Goal: Task Accomplishment & Management: Use online tool/utility

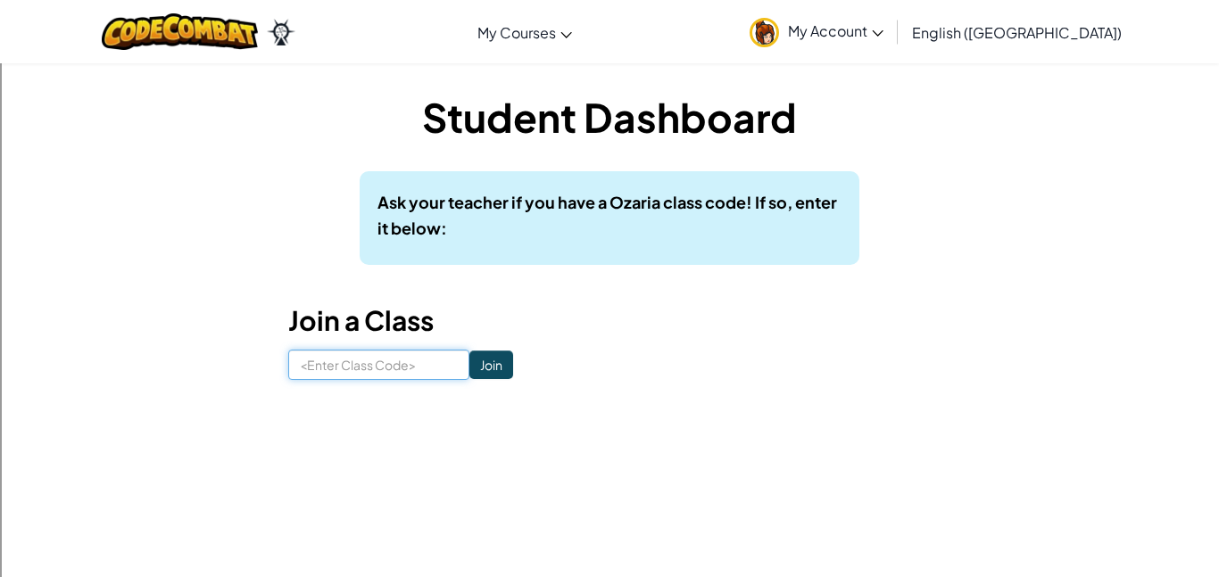
click at [396, 377] on input at bounding box center [378, 365] width 181 height 30
type input "Longkinghouse"
click input "Join" at bounding box center [491, 365] width 44 height 29
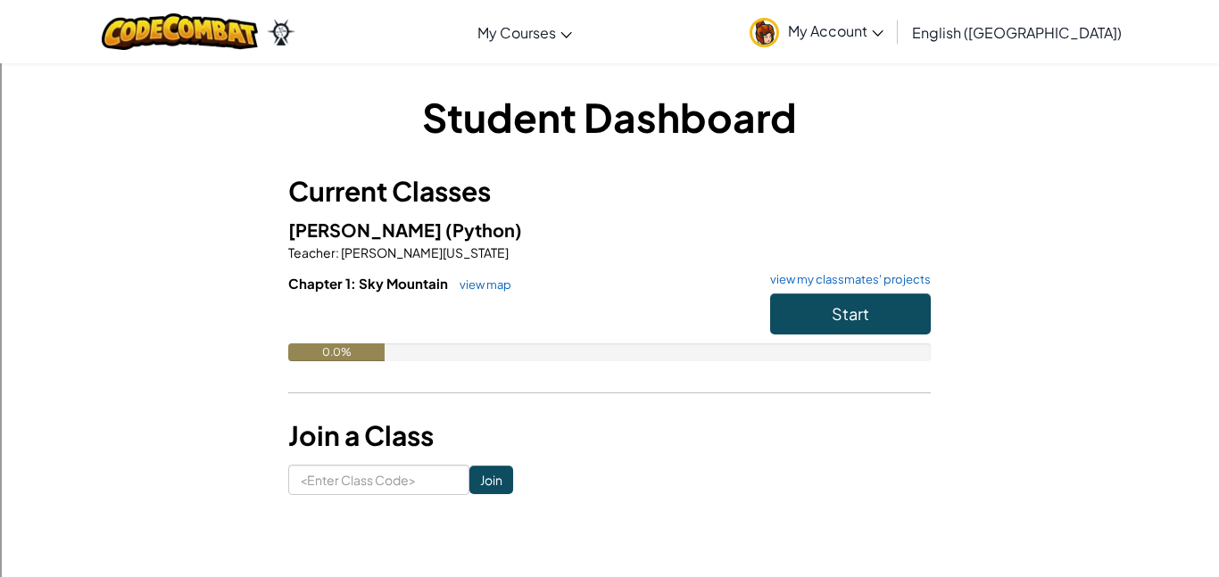
click at [779, 34] on img at bounding box center [764, 32] width 29 height 29
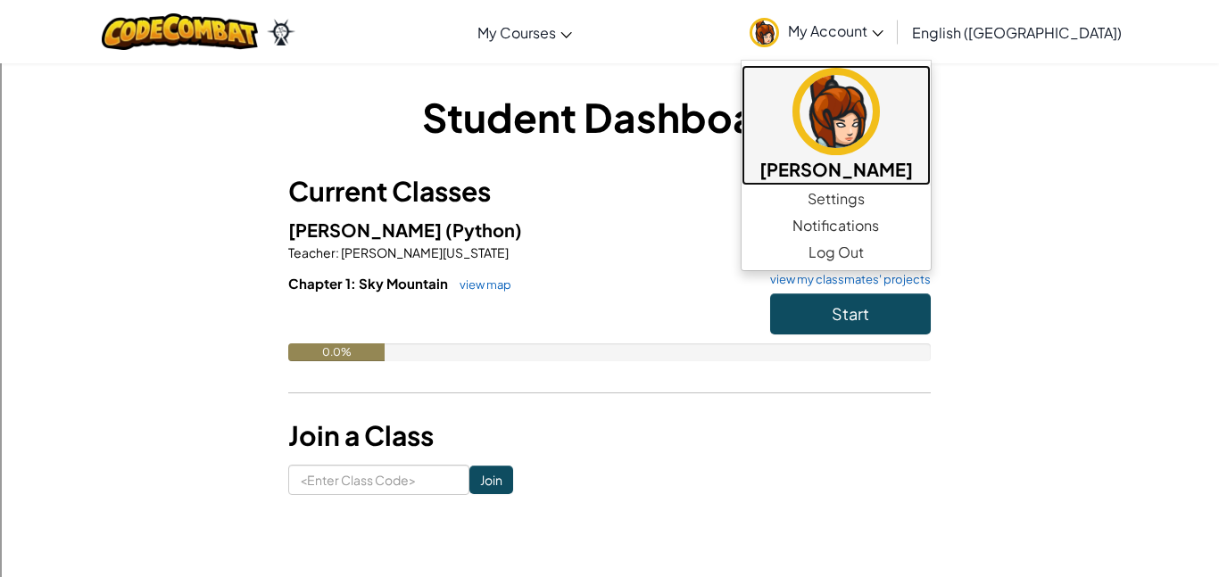
click at [880, 104] on img at bounding box center [835, 111] width 87 height 87
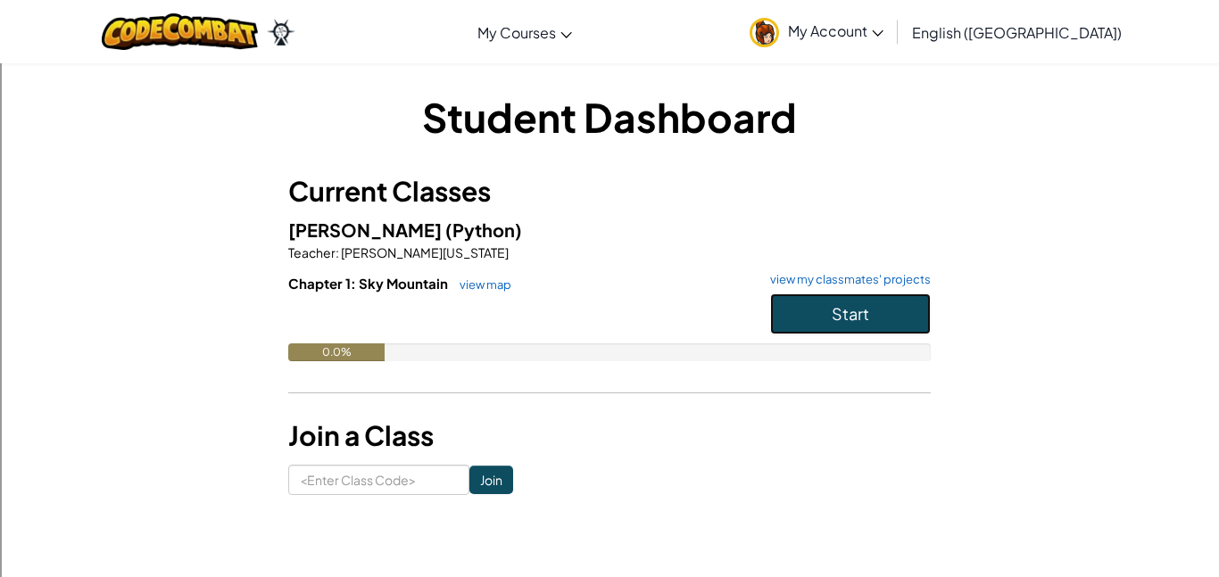
click at [906, 312] on button "Start" at bounding box center [850, 314] width 161 height 41
